Goal: Find specific fact: Find specific fact

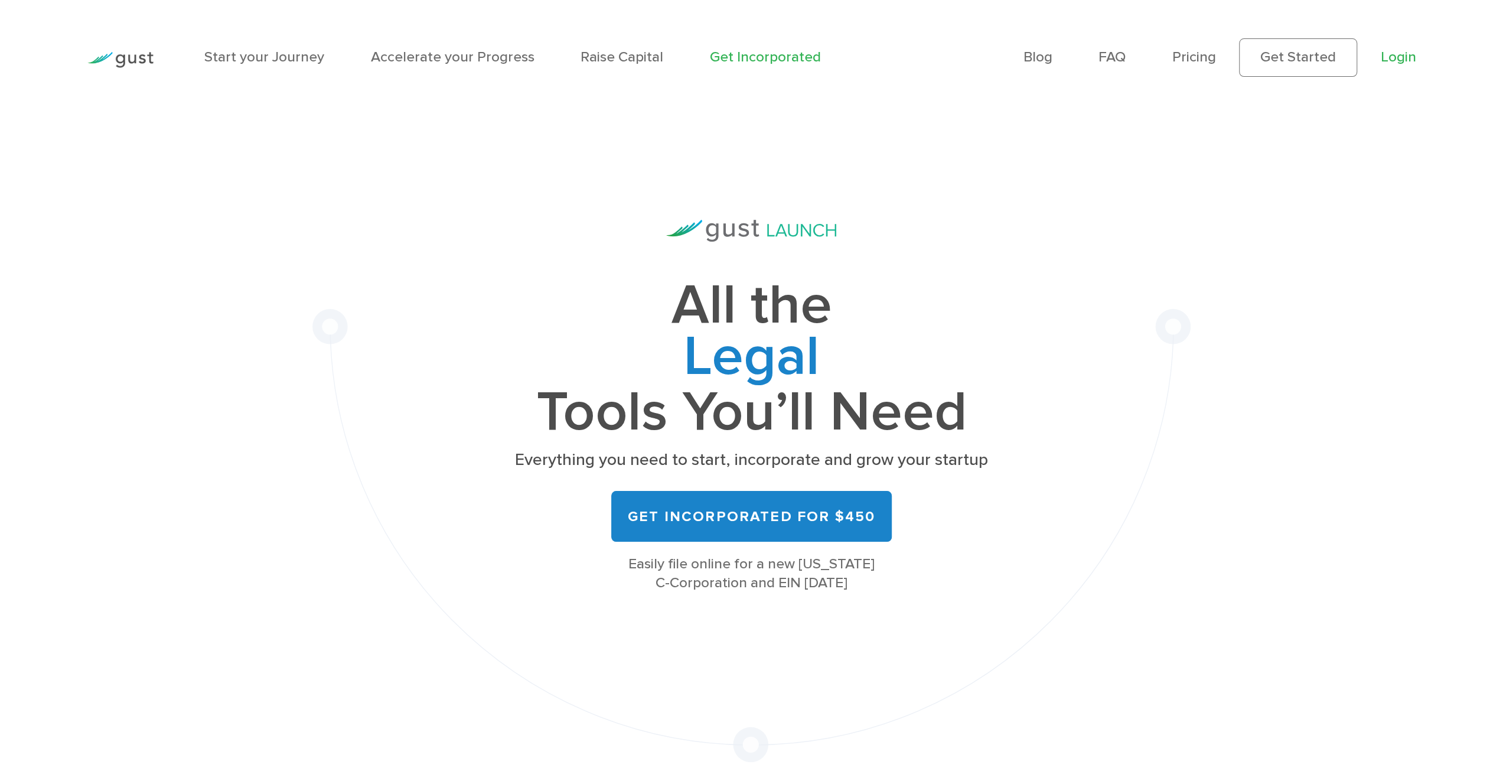
click at [1392, 54] on link "Login" at bounding box center [1397, 56] width 35 height 17
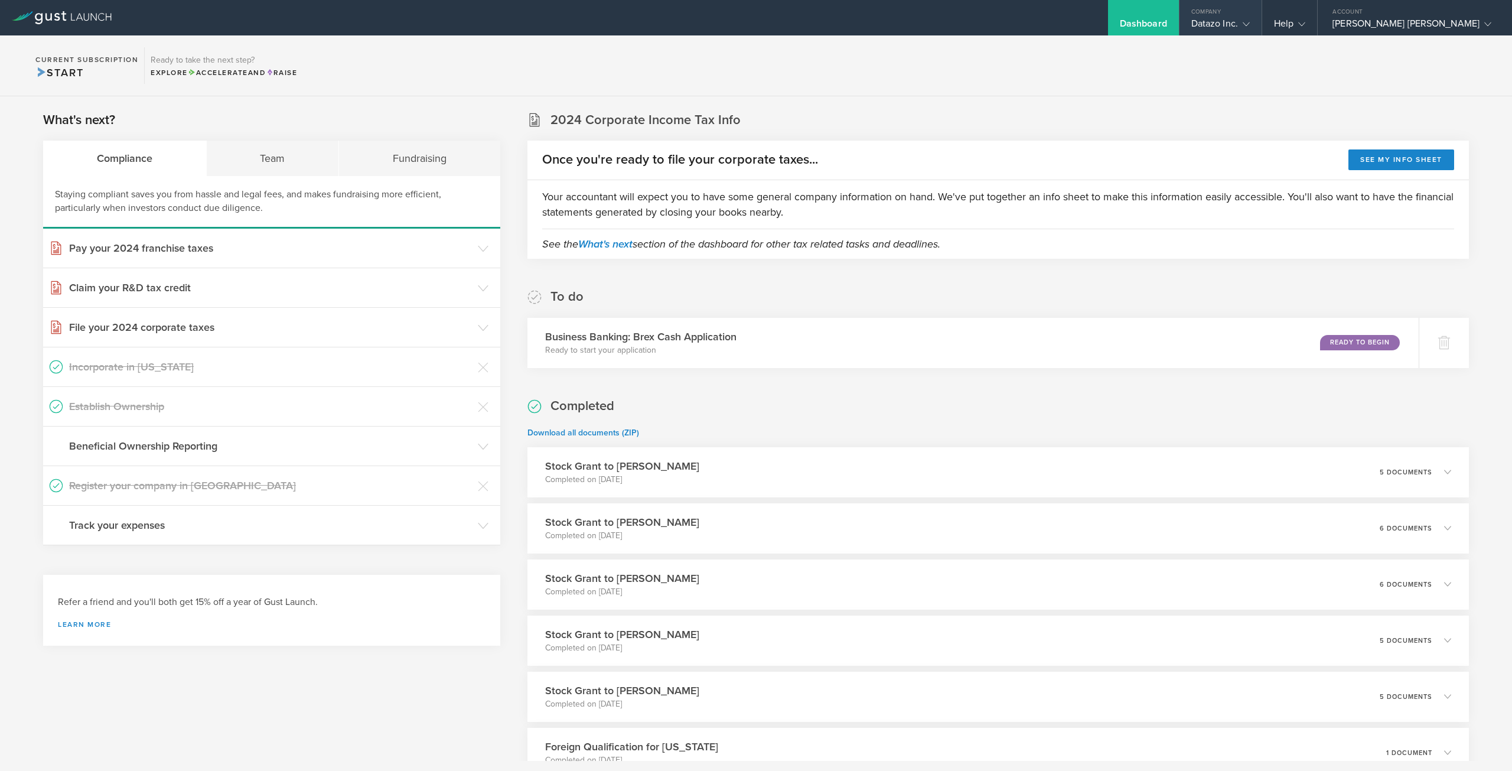
click at [1250, 27] on icon at bounding box center [1245, 24] width 7 height 7
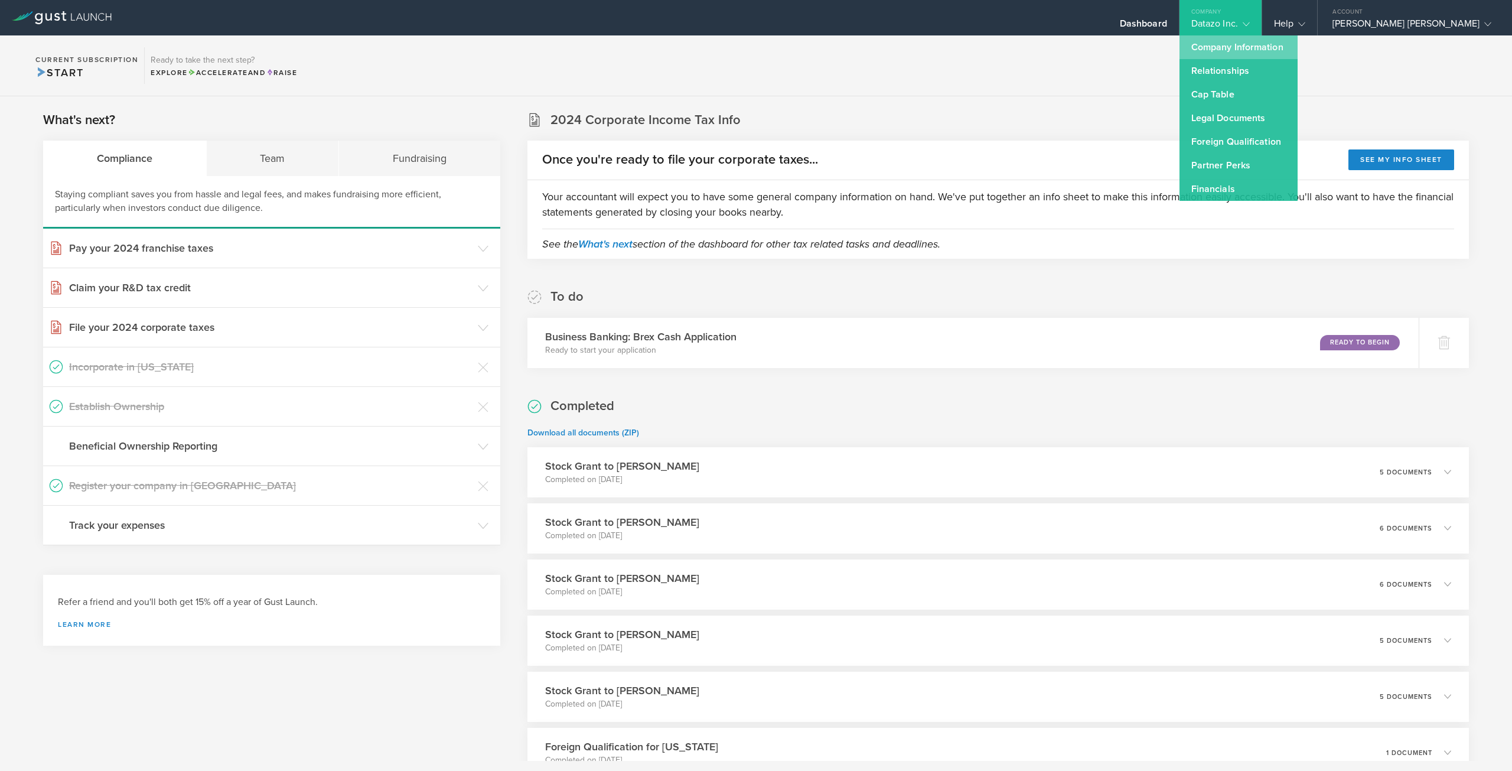
click at [1288, 43] on link "Company Information" at bounding box center [1238, 47] width 118 height 24
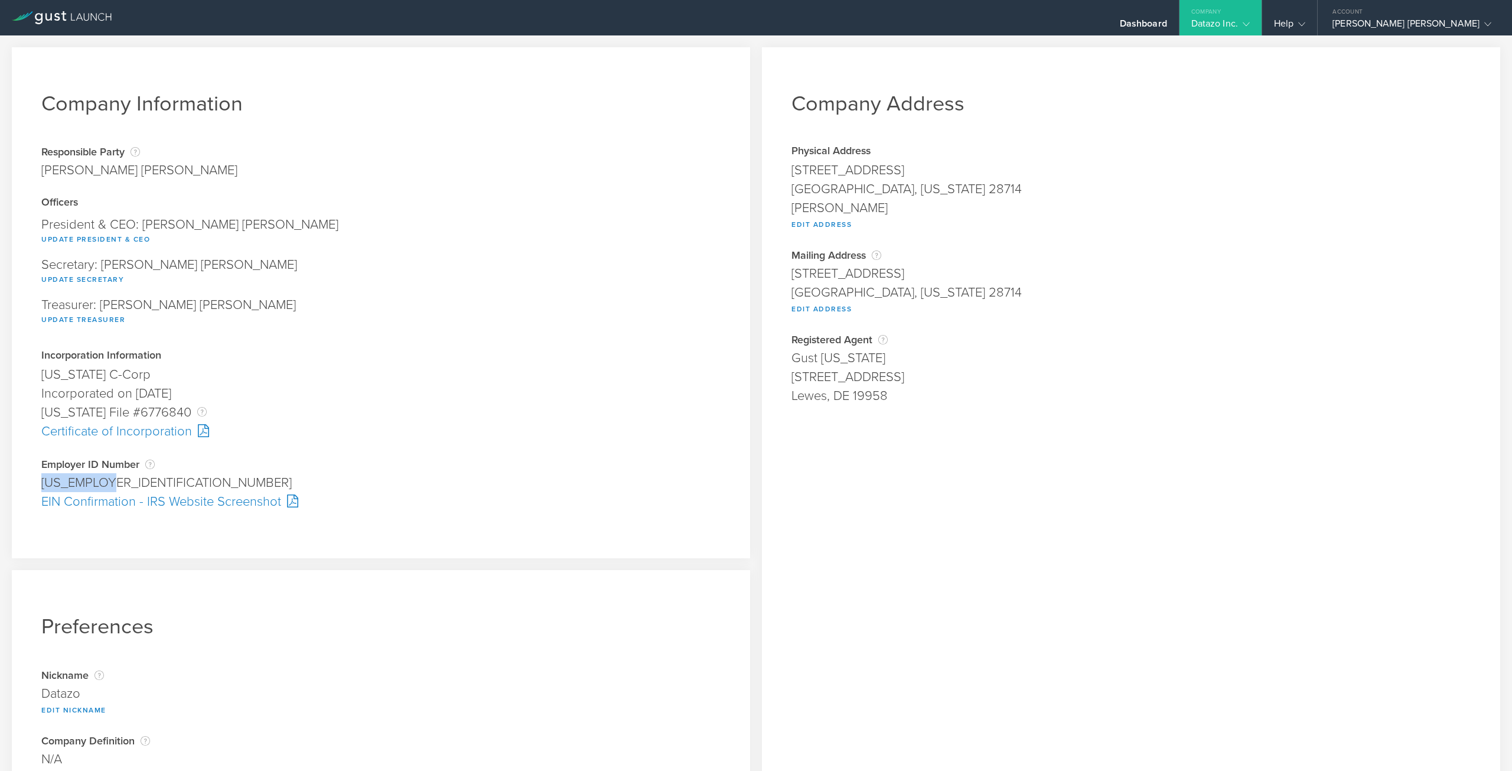
drag, startPoint x: 126, startPoint y: 490, endPoint x: 19, endPoint y: 481, distance: 107.8
click at [19, 481] on div "Company Information Responsible Party The name of the party responsible for fil…" at bounding box center [381, 302] width 738 height 511
copy div "[US_EMPLOYER_IDENTIFICATION_NUMBER]"
